Goal: Register for event/course

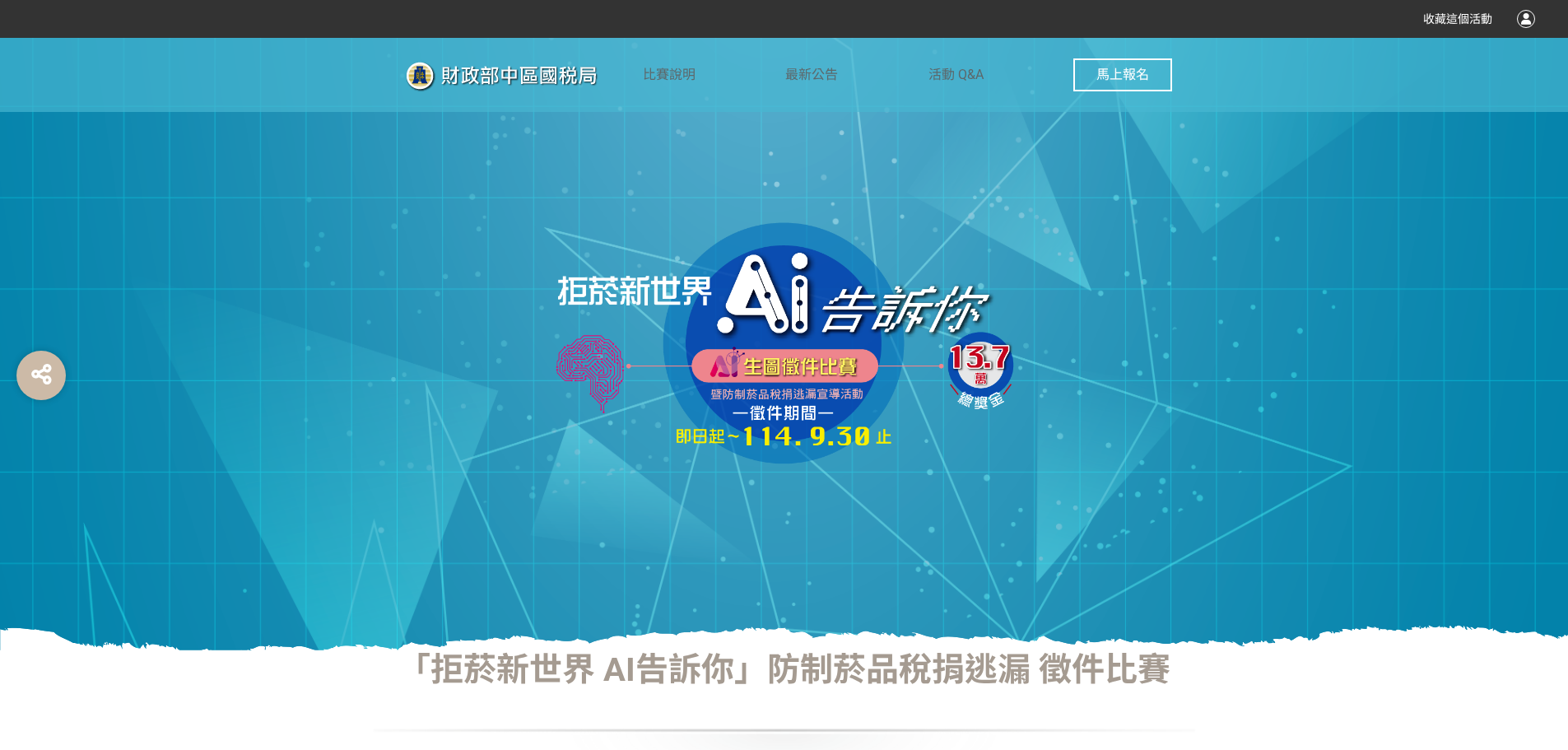
click at [789, 286] on img at bounding box center [785, 344] width 494 height 247
click at [781, 378] on img at bounding box center [785, 344] width 494 height 247
click at [1119, 78] on span "馬上報名" at bounding box center [1123, 75] width 52 height 16
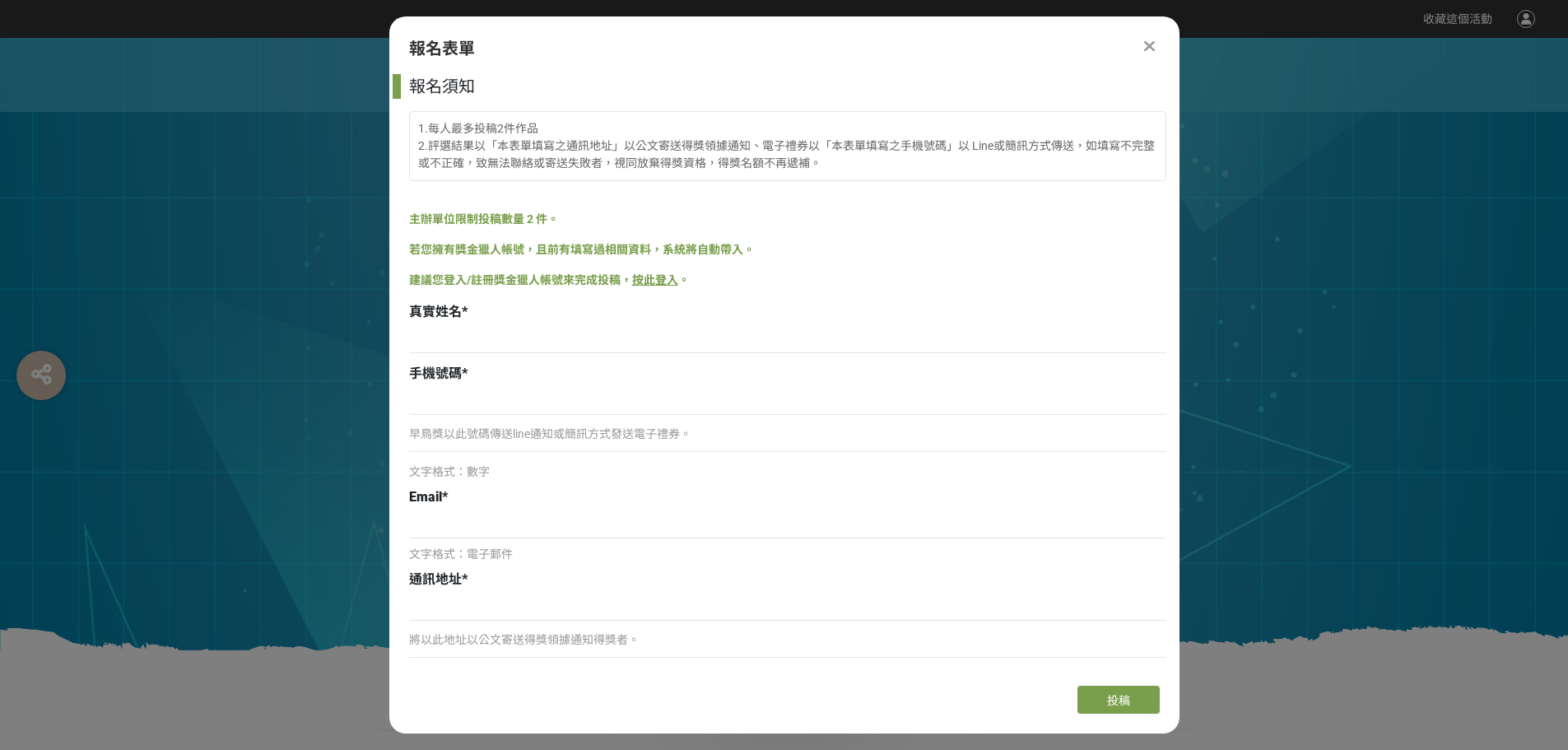
click at [539, 430] on p "早鳥獎以此號碼傳送line通知或簡訊方式發送電子禮券。" at bounding box center [788, 434] width 758 height 17
click at [457, 400] on input at bounding box center [788, 400] width 758 height 28
click at [447, 331] on input at bounding box center [788, 339] width 758 height 28
click at [1154, 49] on icon at bounding box center [1149, 46] width 11 height 16
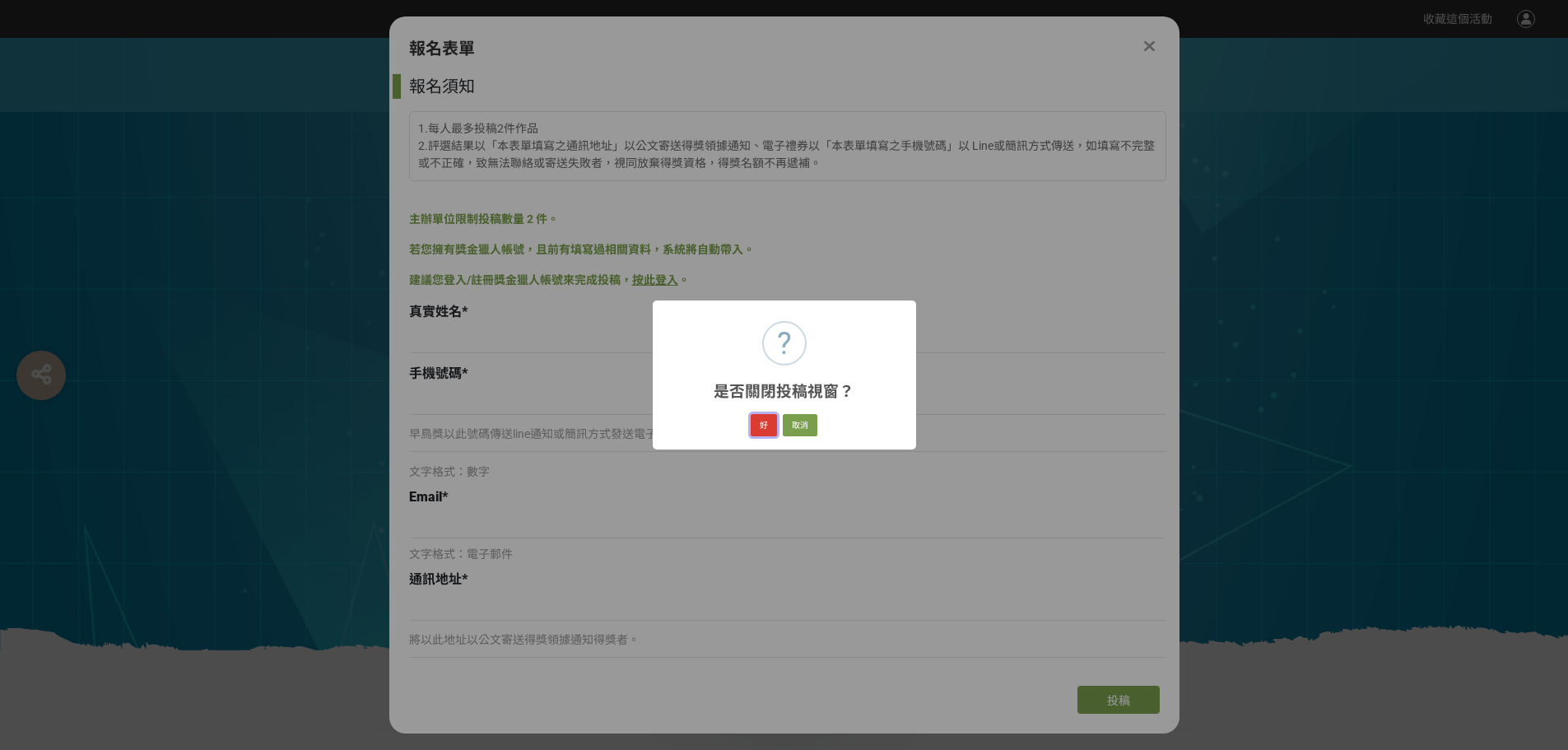
click at [763, 424] on button "好" at bounding box center [764, 425] width 26 height 23
